Goal: Task Accomplishment & Management: Manage account settings

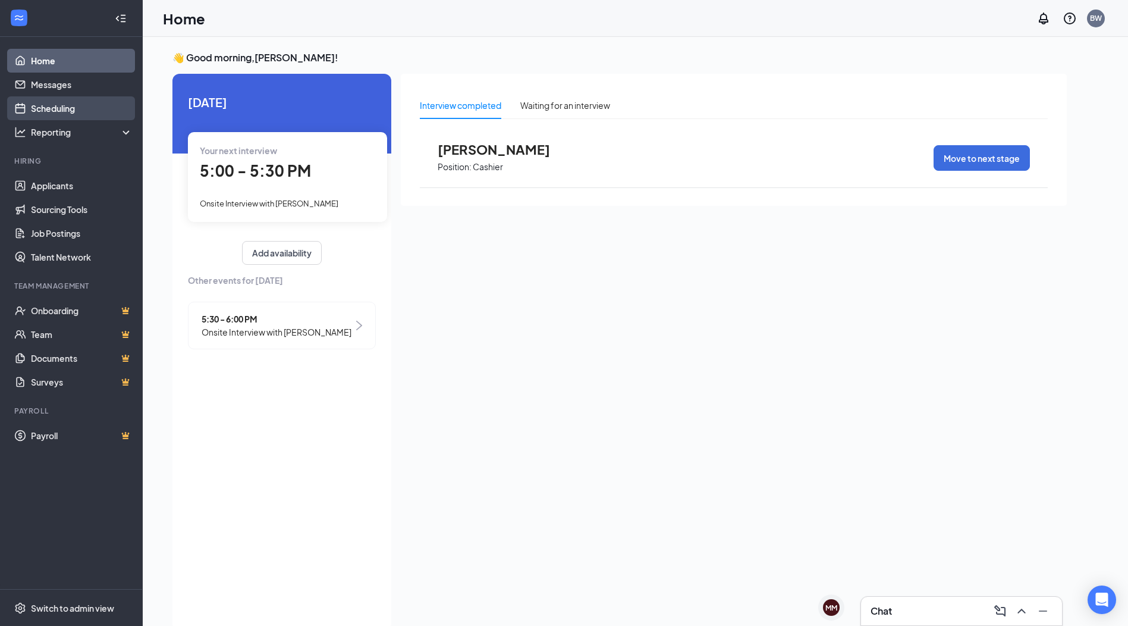
click at [71, 112] on link "Scheduling" at bounding box center [82, 108] width 102 height 24
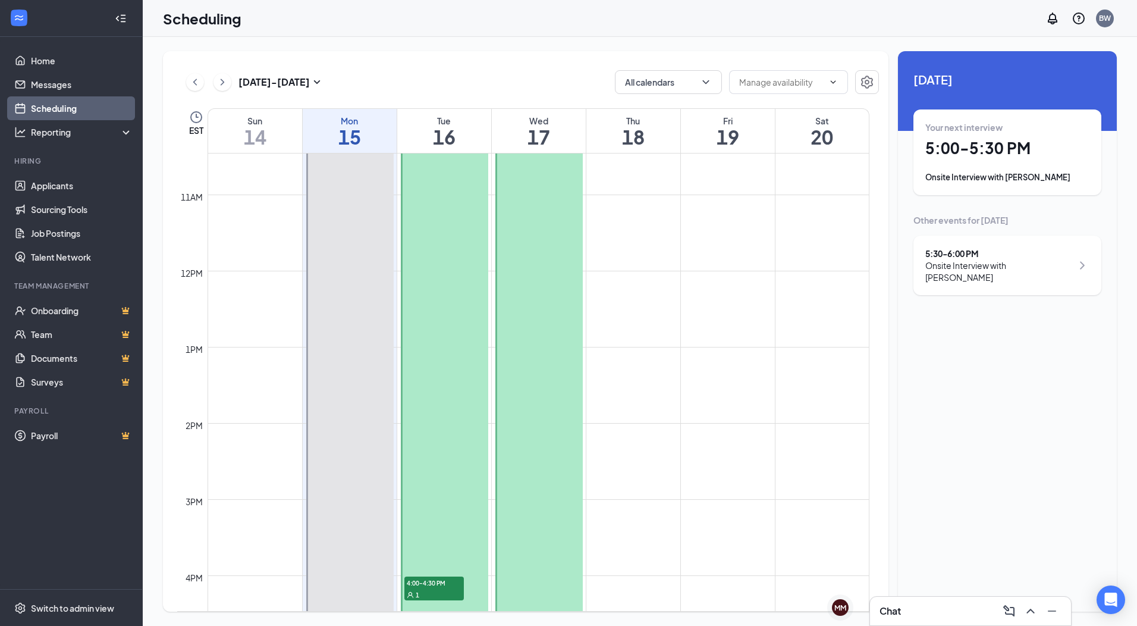
scroll to position [775, 0]
click at [962, 153] on h1 "5:00 - 5:30 PM" at bounding box center [1007, 148] width 164 height 20
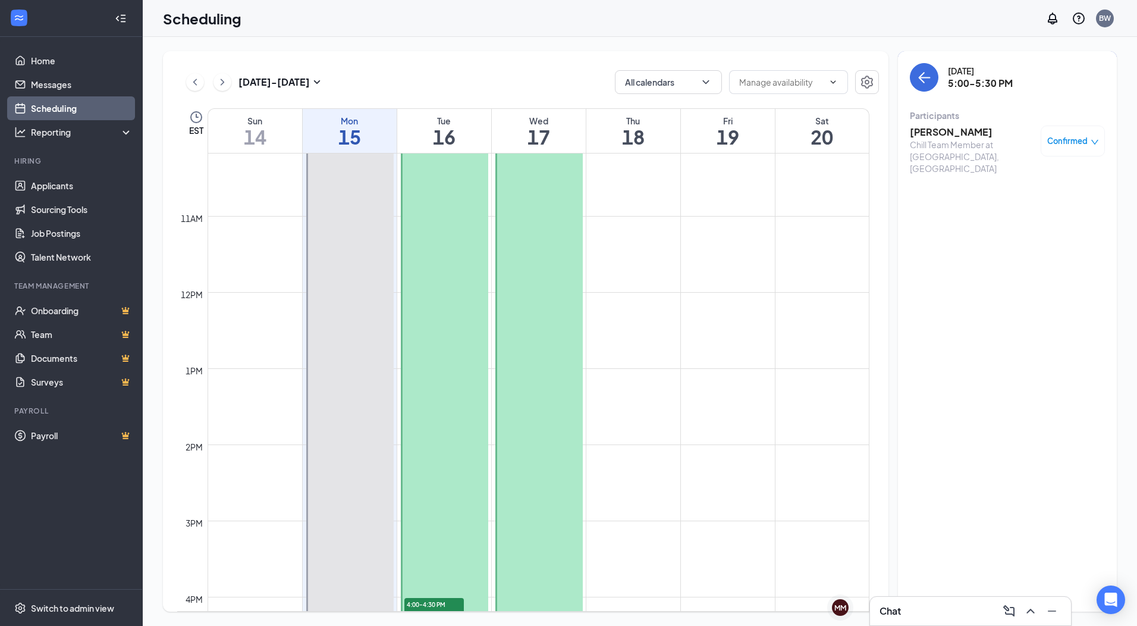
click at [938, 131] on h3 "Isaac Rogers" at bounding box center [972, 131] width 125 height 13
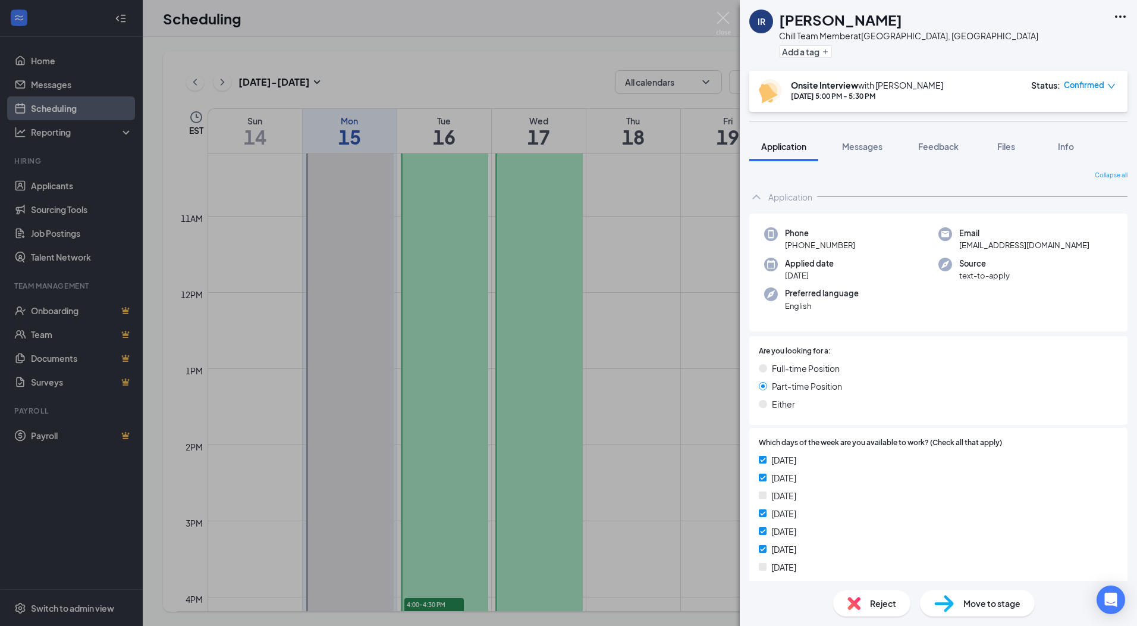
click at [1119, 19] on icon "Ellipses" at bounding box center [1120, 17] width 14 height 14
click at [1045, 43] on link "View full application" at bounding box center [1056, 44] width 128 height 12
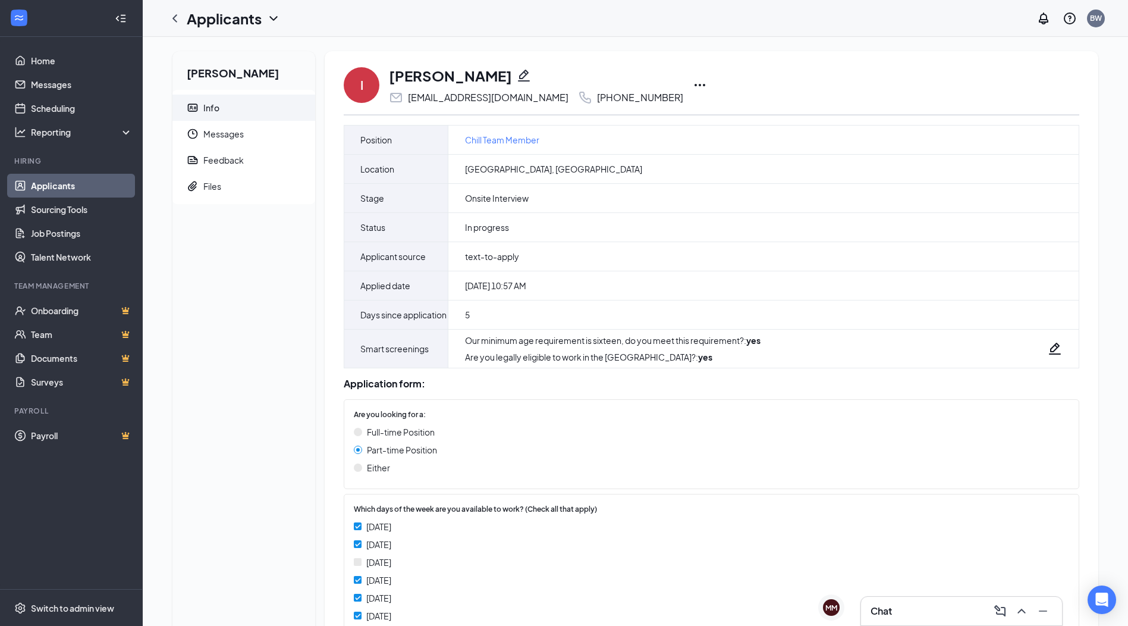
click at [693, 84] on icon "Ellipses" at bounding box center [700, 85] width 14 height 14
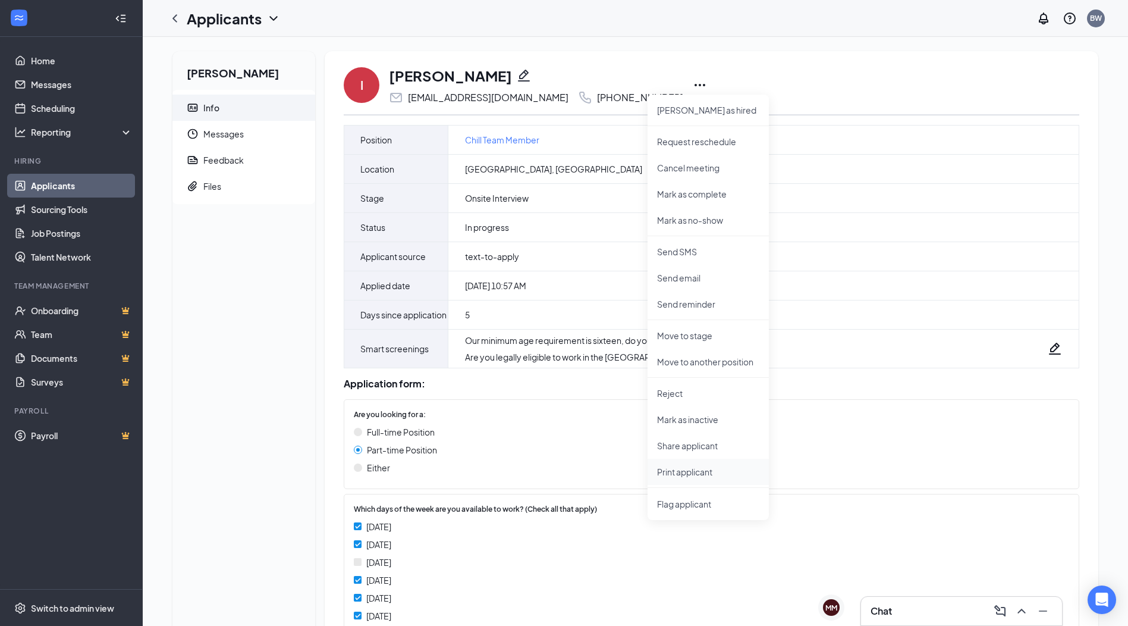
click at [709, 471] on p "Print applicant" at bounding box center [708, 472] width 102 height 12
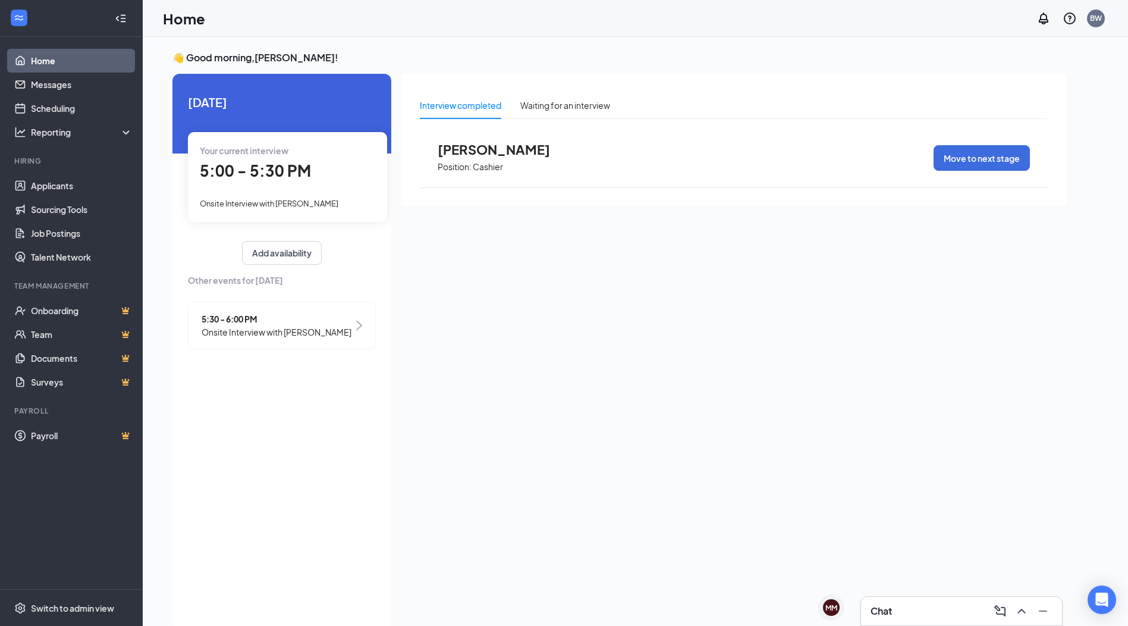
click at [287, 335] on span "Onsite Interview with [PERSON_NAME]" at bounding box center [277, 331] width 150 height 13
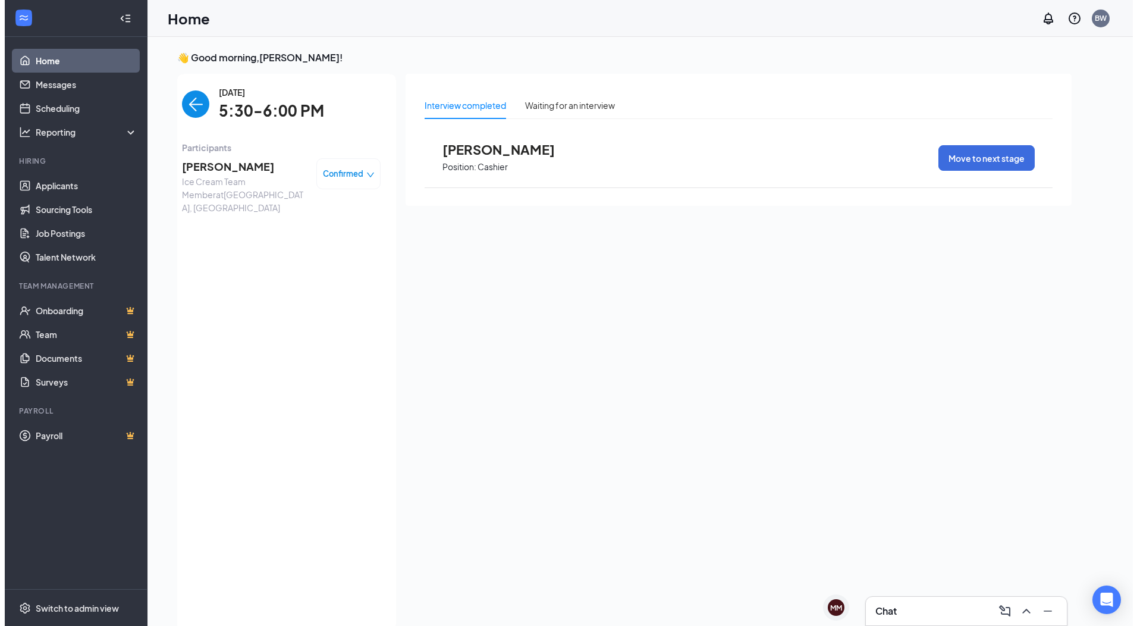
scroll to position [5, 0]
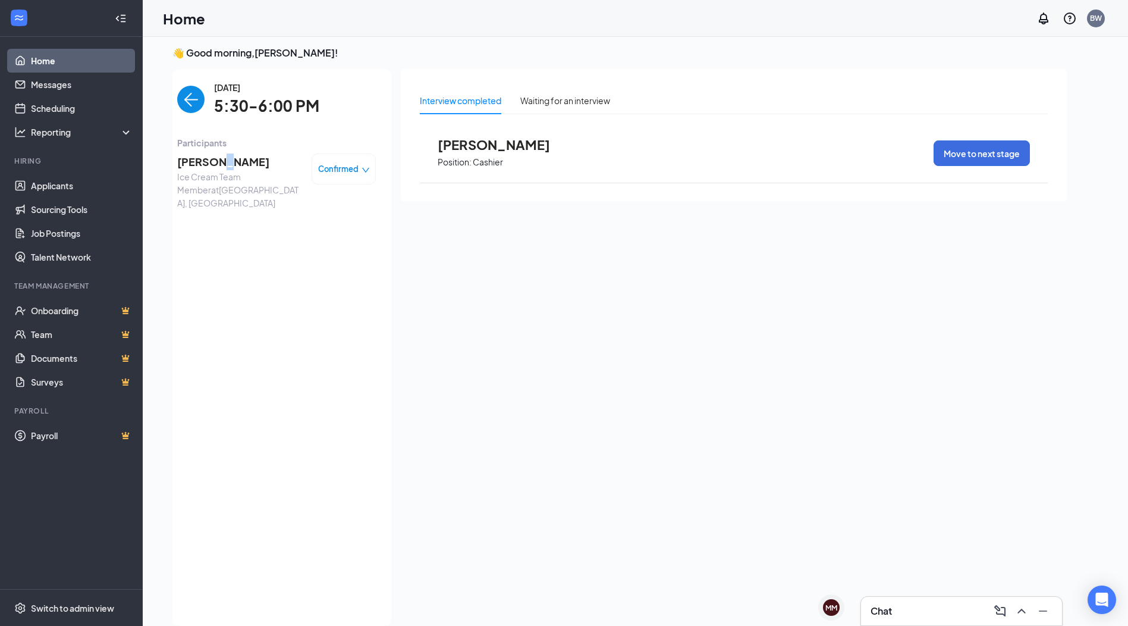
click at [213, 168] on span "[PERSON_NAME]" at bounding box center [239, 161] width 125 height 17
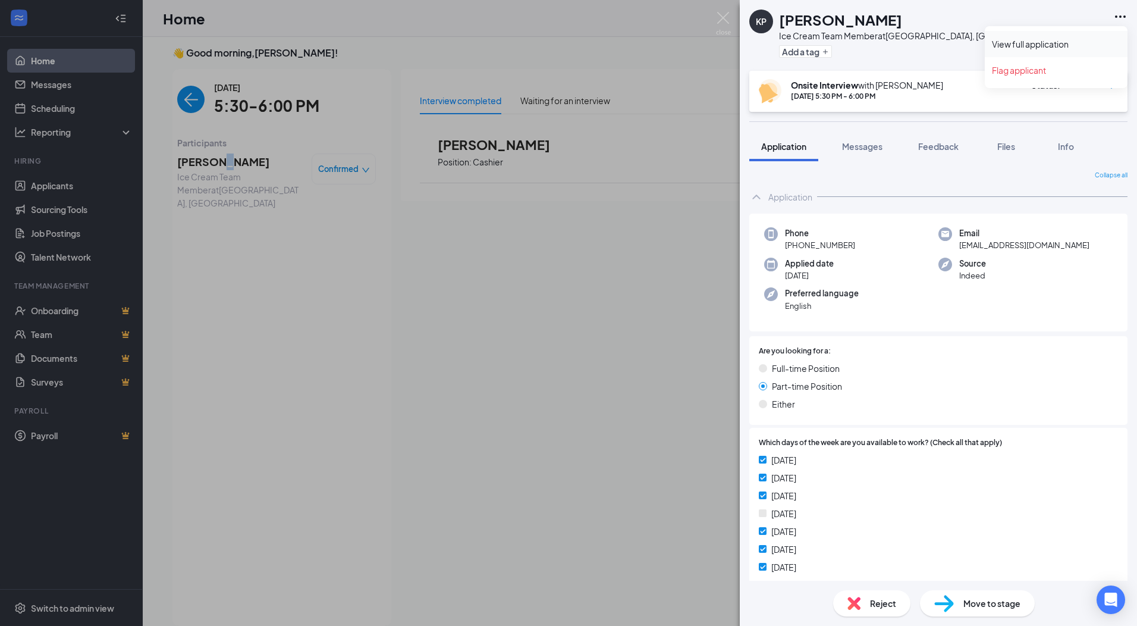
click at [1079, 42] on link "View full application" at bounding box center [1056, 44] width 128 height 12
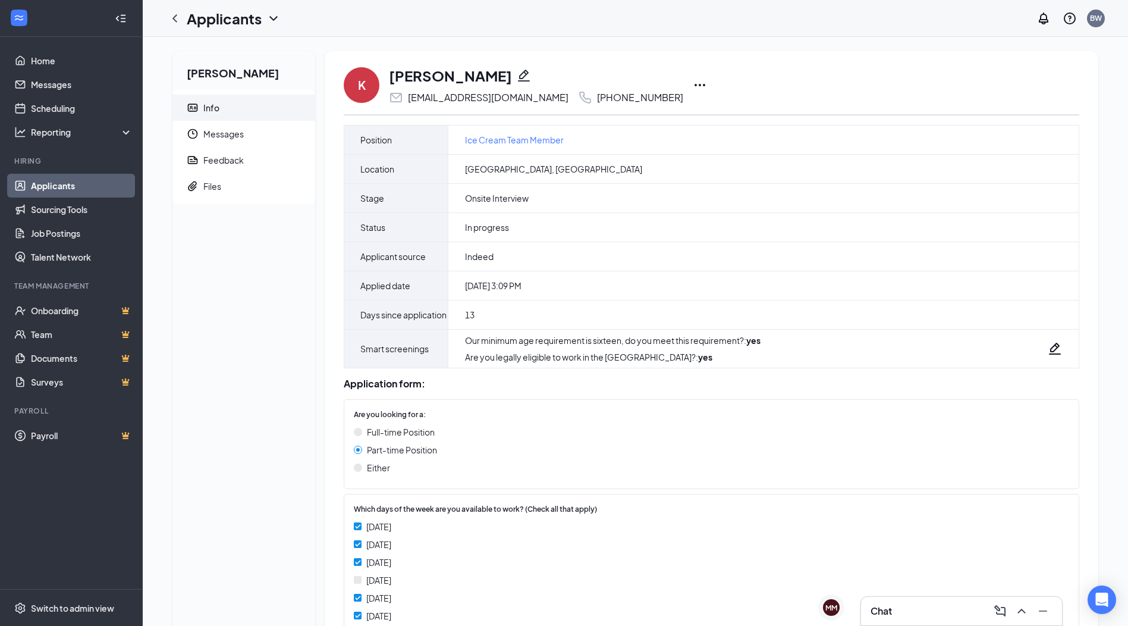
click at [695, 84] on icon "Ellipses" at bounding box center [700, 85] width 11 height 2
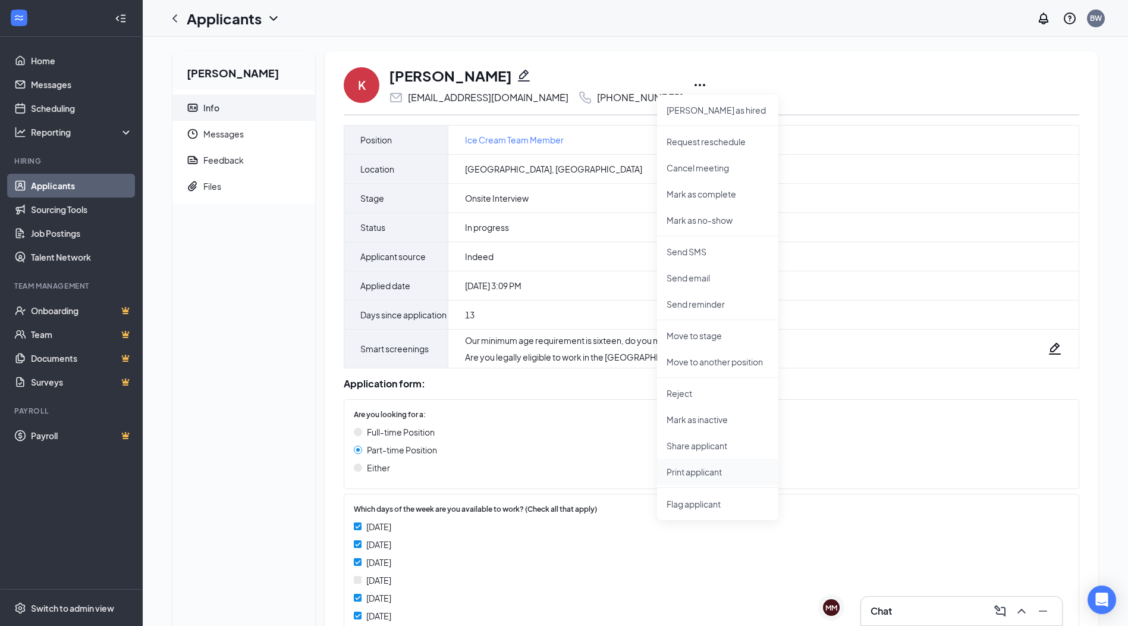
click at [703, 472] on p "Print applicant" at bounding box center [718, 472] width 102 height 12
